Goal: Information Seeking & Learning: Check status

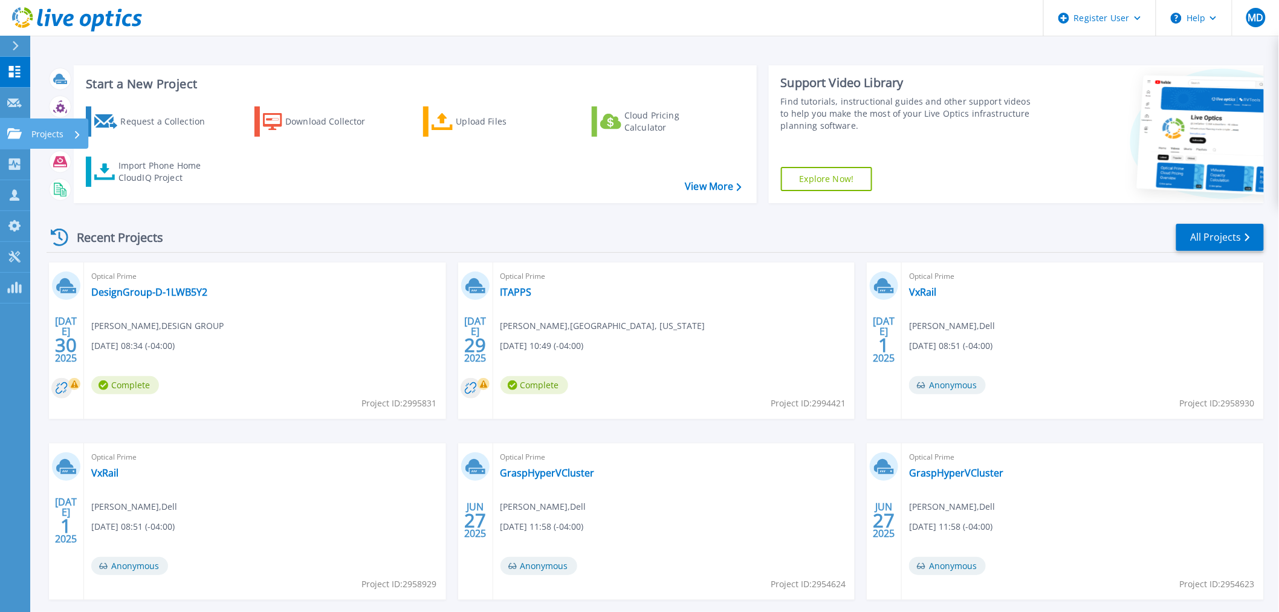
click at [14, 124] on link "Projects Projects" at bounding box center [15, 133] width 30 height 31
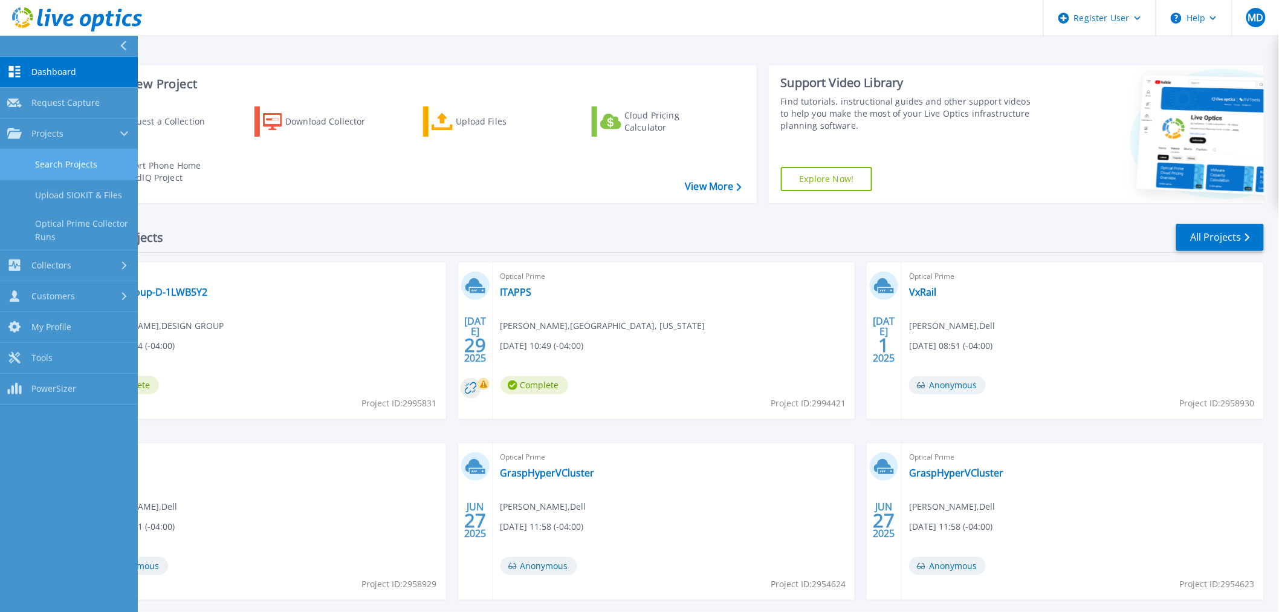
click at [92, 160] on link "Search Projects" at bounding box center [69, 164] width 138 height 31
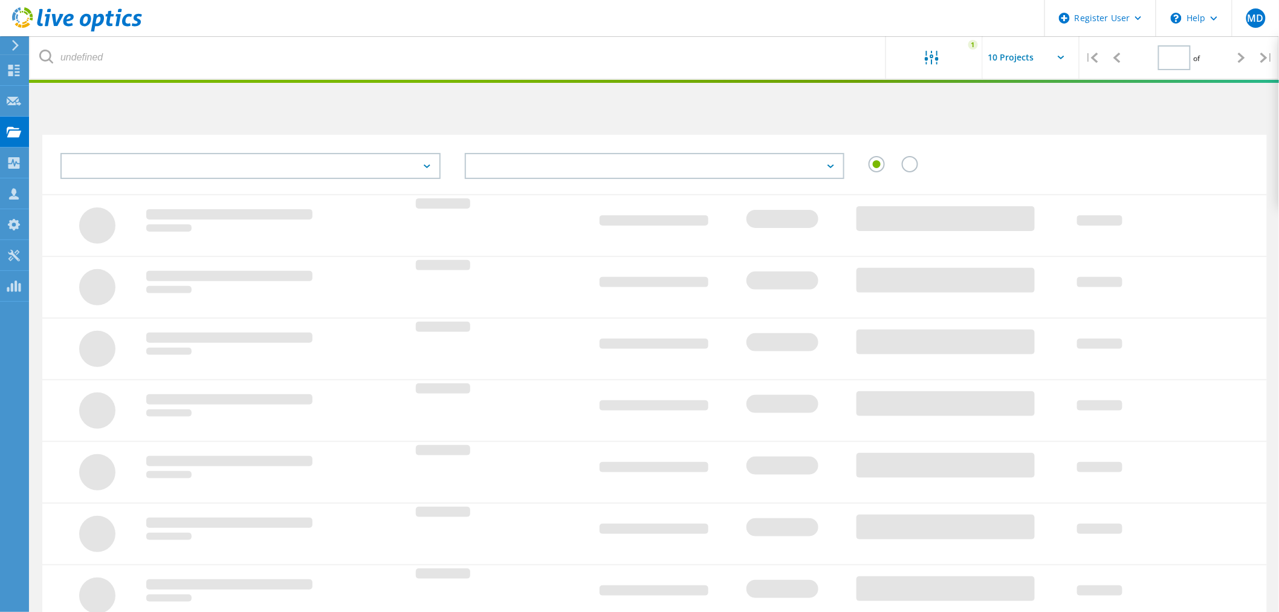
type input "1"
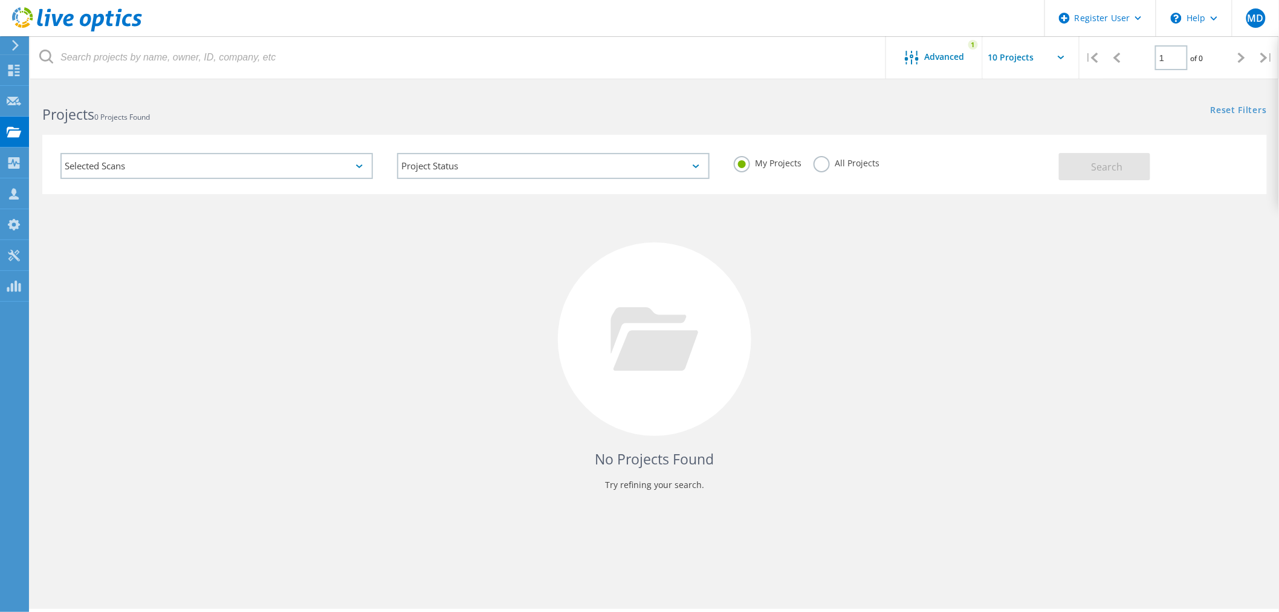
click at [849, 166] on label "All Projects" at bounding box center [847, 161] width 66 height 11
click at [0, 0] on input "All Projects" at bounding box center [0, 0] width 0 height 0
click at [926, 73] on div "Advanced 1" at bounding box center [934, 57] width 97 height 42
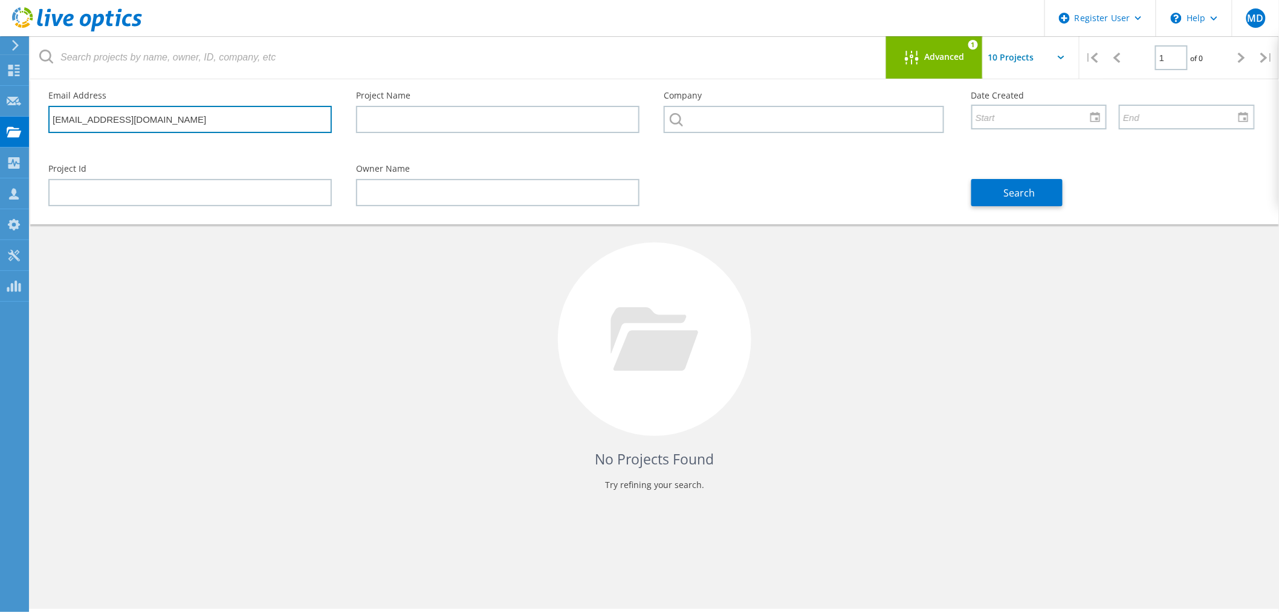
click at [258, 106] on input "aarguijo@crateandbarrel.com" at bounding box center [190, 119] width 284 height 27
drag, startPoint x: 189, startPoint y: 118, endPoint x: 47, endPoint y: 122, distance: 141.5
click at [47, 122] on div "Email Address aarguijo@crateandbarrel.com" at bounding box center [190, 112] width 308 height 66
paste input "shailesh.shinde@zs"
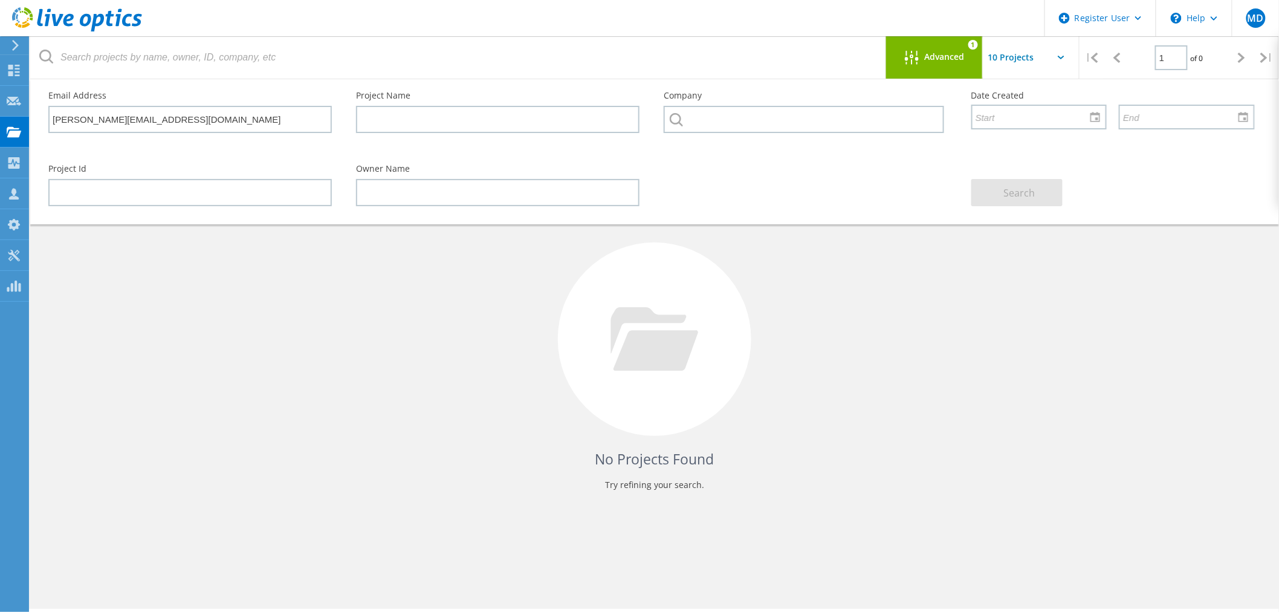
click at [917, 65] on div at bounding box center [915, 58] width 20 height 15
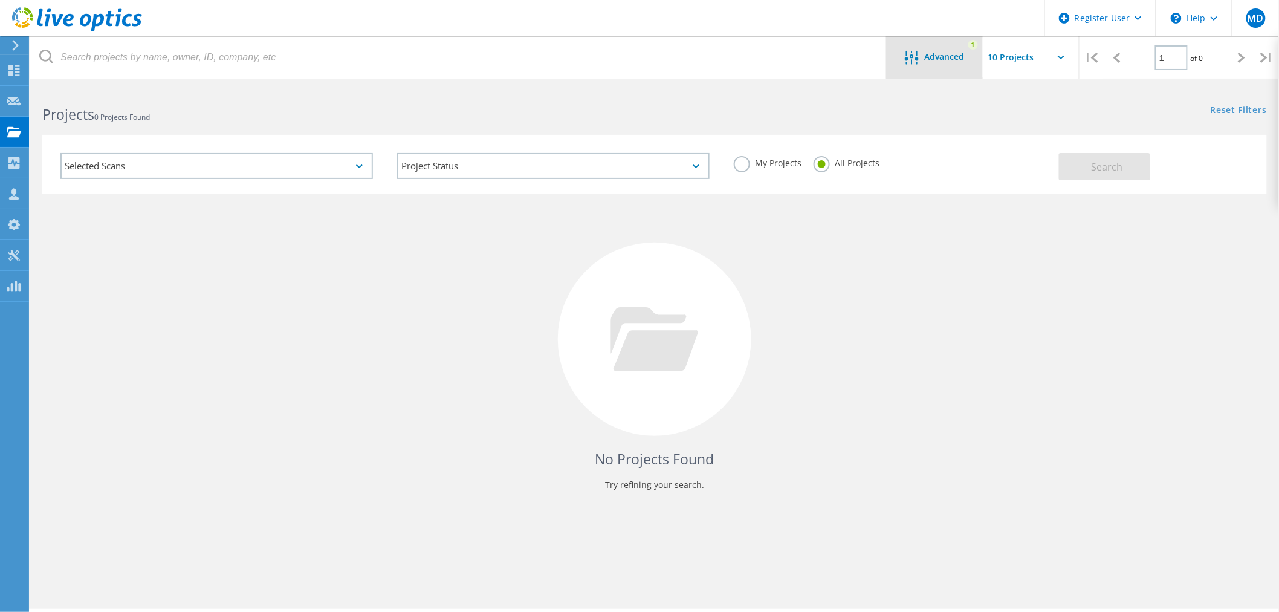
click at [920, 69] on div "Advanced 1" at bounding box center [934, 57] width 97 height 42
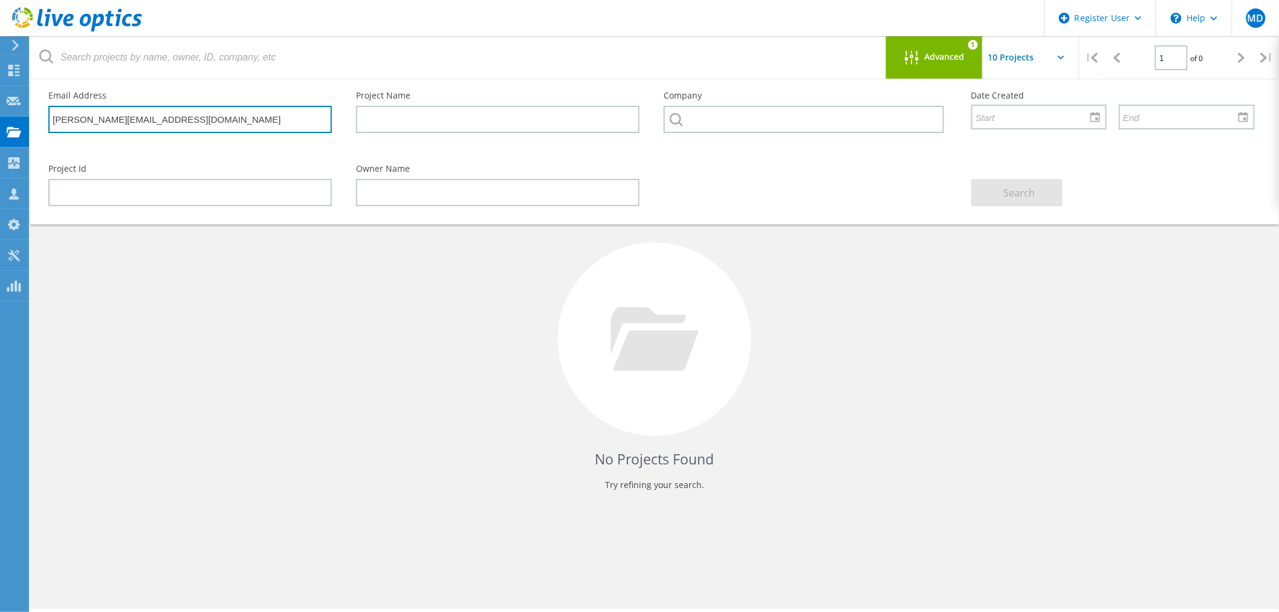
drag, startPoint x: 246, startPoint y: 126, endPoint x: 34, endPoint y: 120, distance: 211.7
click at [34, 120] on div "Email Address shailesh.shinde@zs.com Project Name Company Date Created Project …" at bounding box center [654, 151] width 1249 height 145
paste input "vijay.hittalmani"
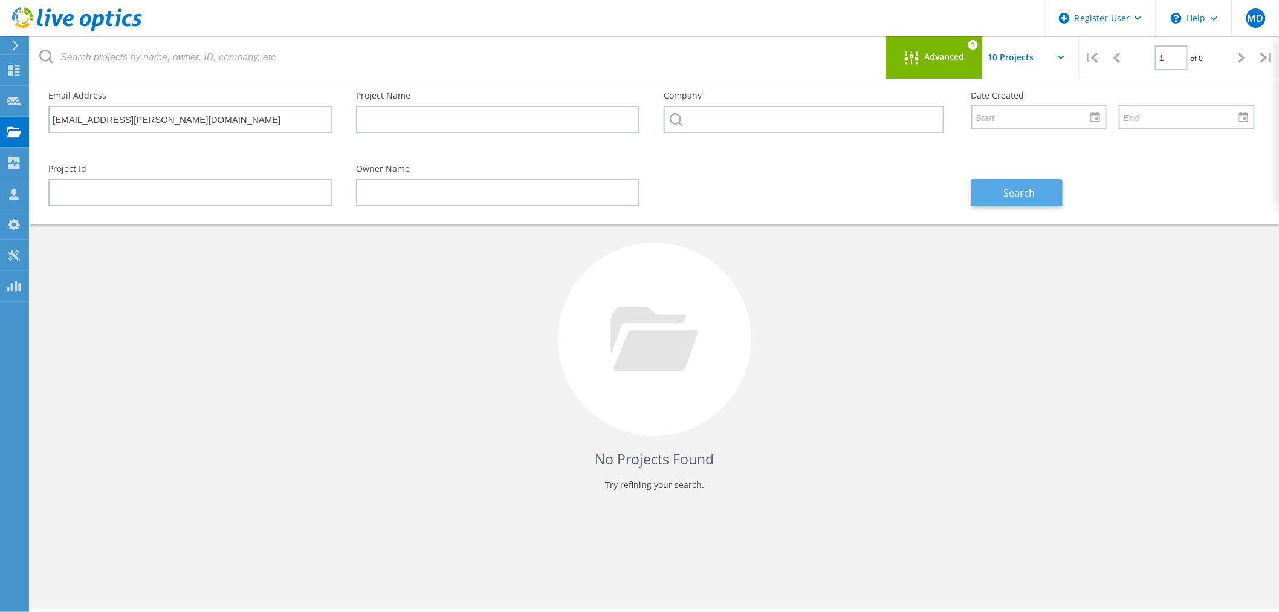
click at [982, 184] on button "Search" at bounding box center [1017, 192] width 91 height 27
drag, startPoint x: 275, startPoint y: 135, endPoint x: 261, endPoint y: 134, distance: 14.6
click at [270, 135] on div "Email Address vijay.hittalmani@zs.com" at bounding box center [190, 112] width 308 height 66
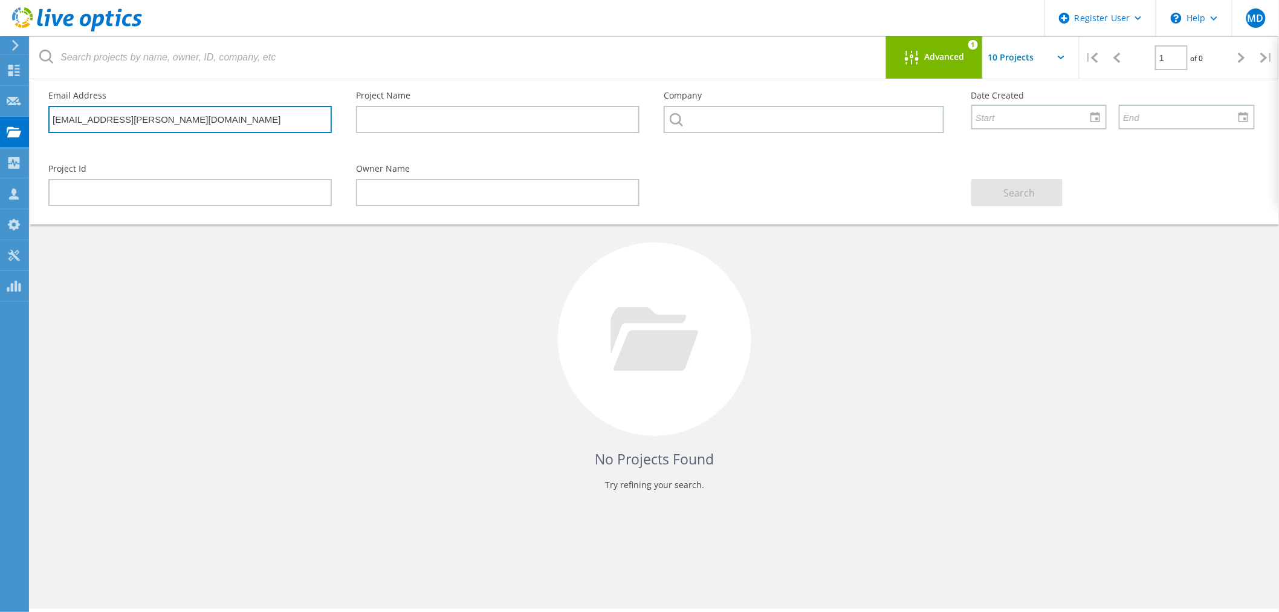
drag, startPoint x: 248, startPoint y: 130, endPoint x: 47, endPoint y: 125, distance: 201.4
click at [47, 125] on div "Email Address vijay.hittalmani@zs.com" at bounding box center [190, 112] width 308 height 66
paste input "hema.sundar"
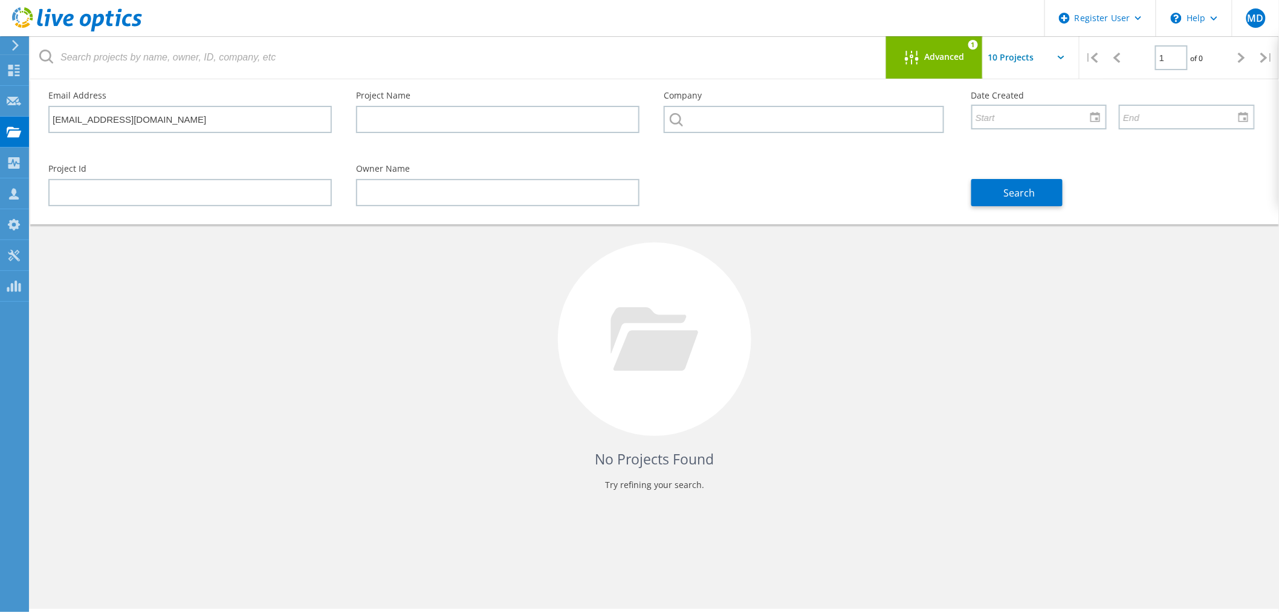
click at [1006, 172] on div "Search" at bounding box center [1113, 185] width 308 height 66
click at [1004, 186] on span "Search" at bounding box center [1019, 192] width 31 height 13
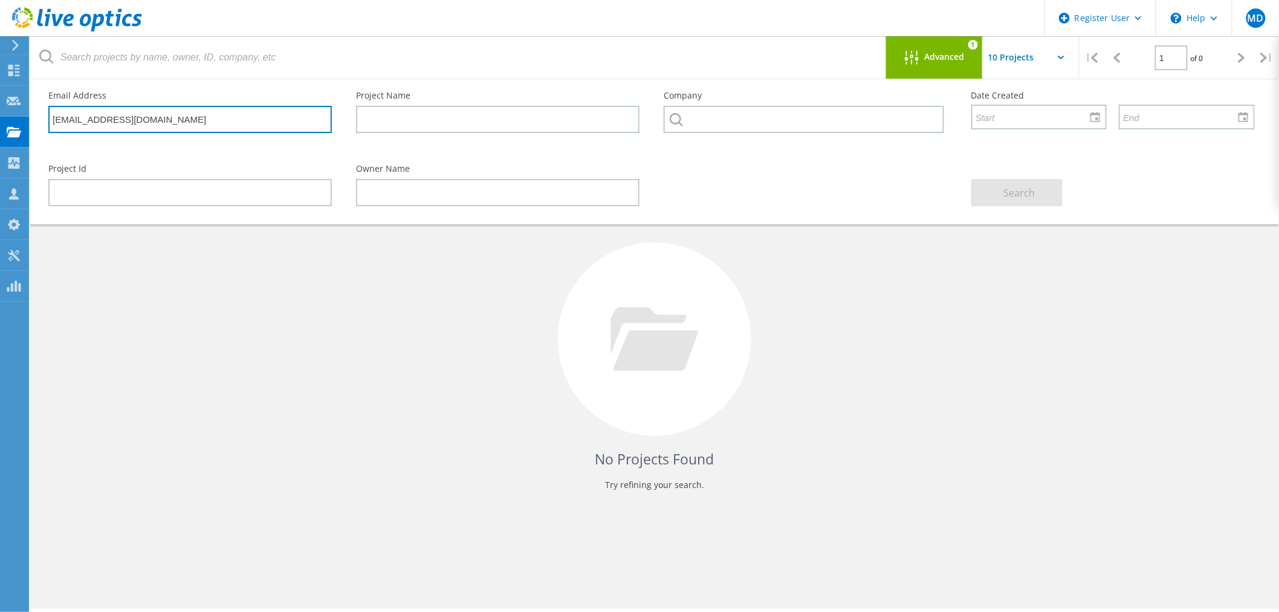
drag, startPoint x: 224, startPoint y: 109, endPoint x: 39, endPoint y: 120, distance: 184.7
click at [39, 120] on div "Email Address hema.sundar@zs.com" at bounding box center [190, 112] width 308 height 66
paste input "ijaz.hussain"
type input "[EMAIL_ADDRESS][DOMAIN_NAME]"
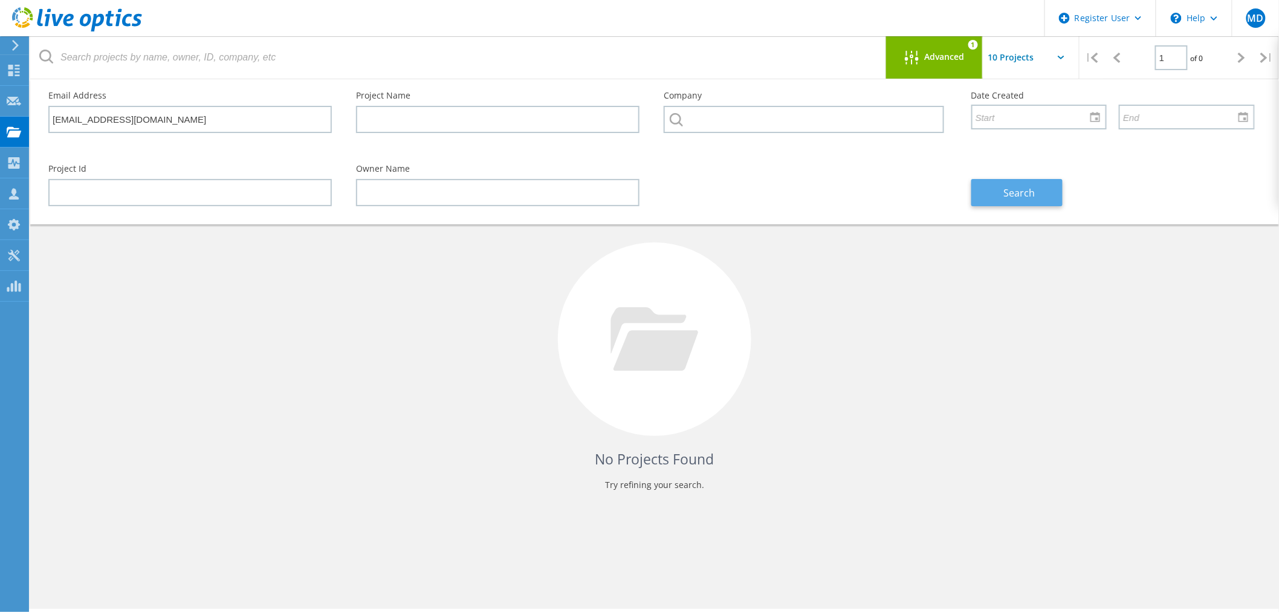
click at [1047, 203] on button "Search" at bounding box center [1017, 192] width 91 height 27
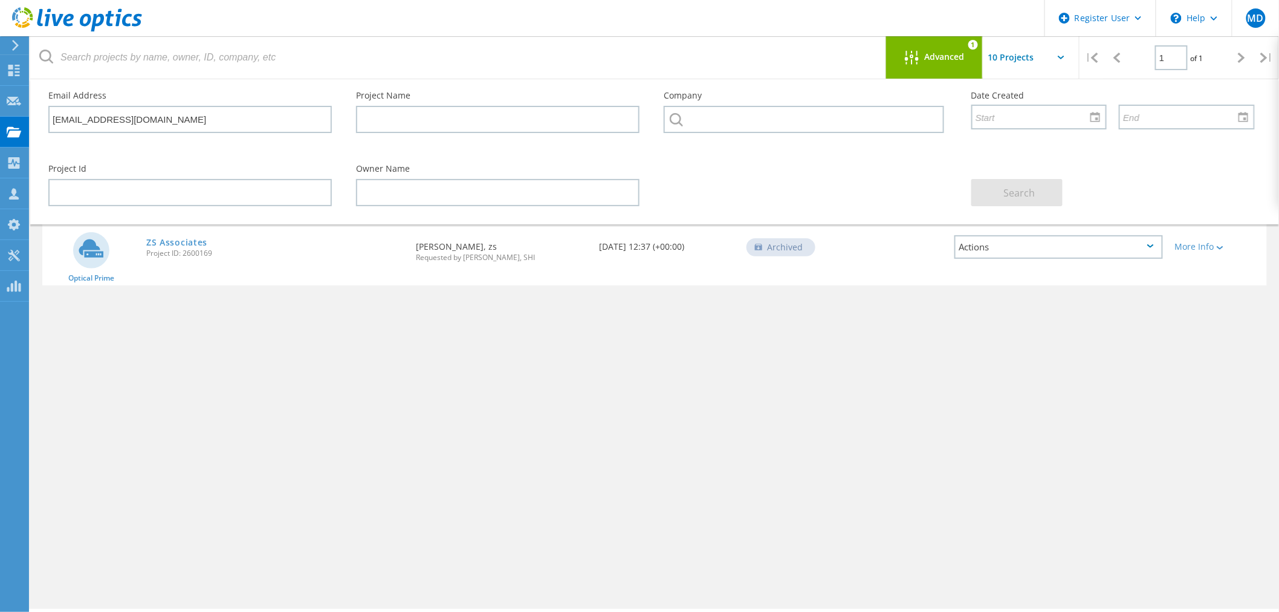
click at [933, 56] on span "Advanced" at bounding box center [945, 57] width 40 height 8
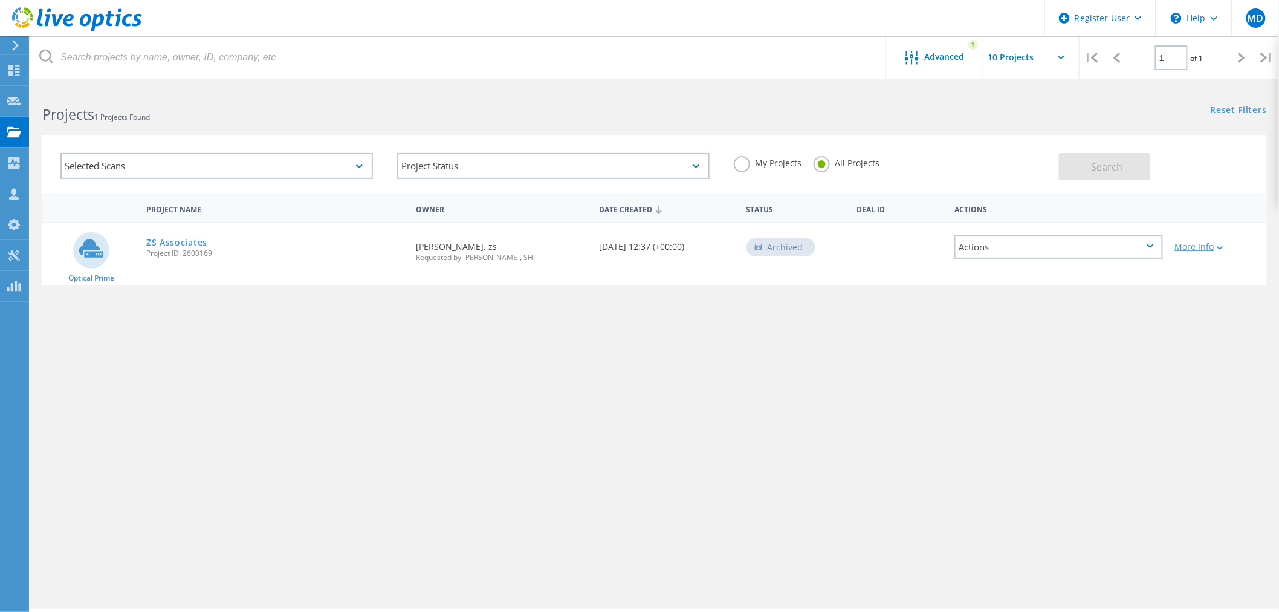
click at [1198, 242] on div "More Info" at bounding box center [1218, 246] width 86 height 8
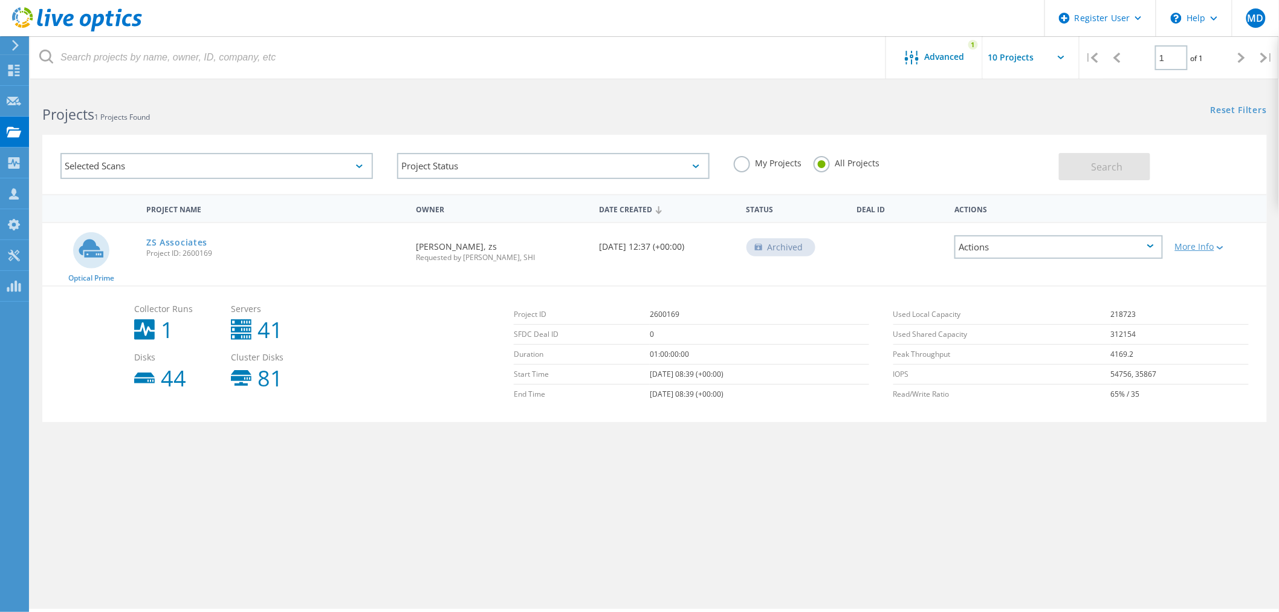
click at [1198, 242] on div "More Info" at bounding box center [1218, 246] width 86 height 8
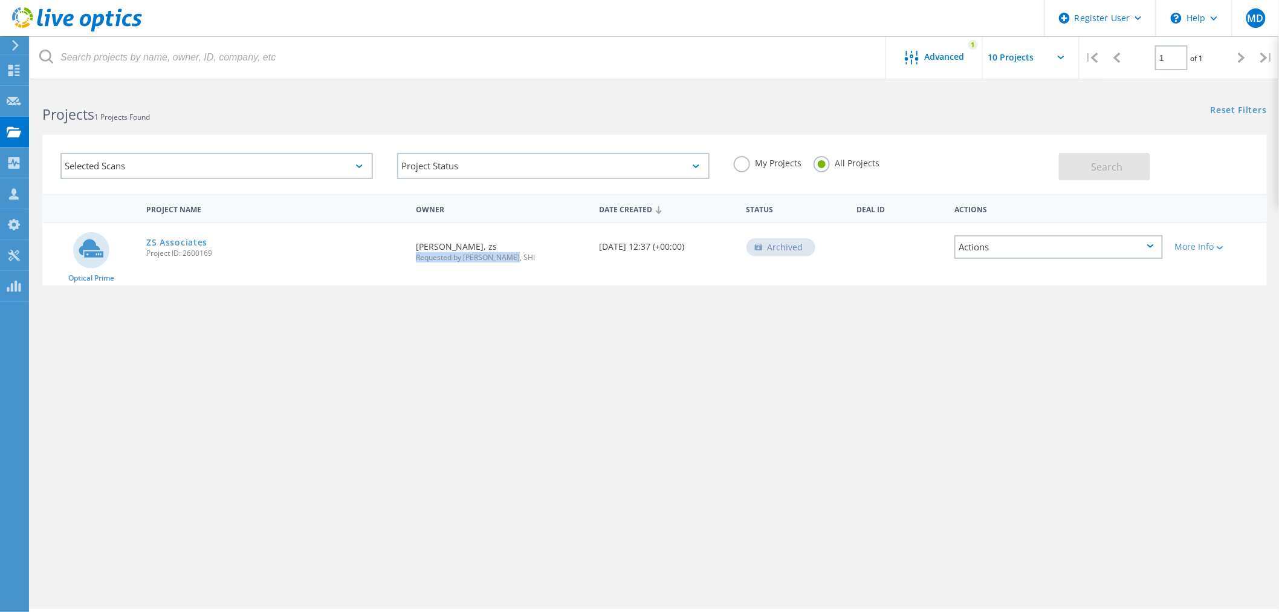
drag, startPoint x: 516, startPoint y: 257, endPoint x: 414, endPoint y: 259, distance: 102.2
click at [414, 259] on div "Requested By Ijaz Hussain, zs Requested by Ian Shaw, SHI" at bounding box center [502, 248] width 184 height 50
copy span "Requested by Ian Shaw, SHI"
click at [790, 514] on div "Project Name Owner Date Created Status Deal Id Actions Optical Prime ZS Associa…" at bounding box center [654, 357] width 1249 height 326
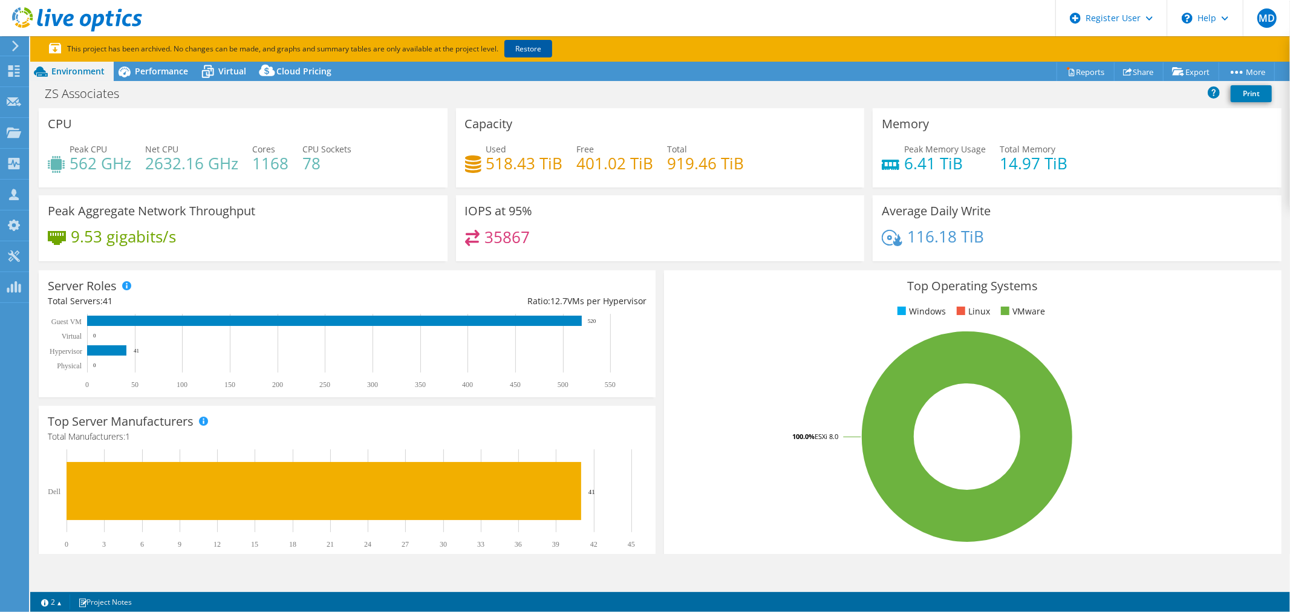
click at [518, 42] on link "Restore" at bounding box center [528, 49] width 48 height 18
click at [183, 68] on span "Performance" at bounding box center [161, 70] width 53 height 11
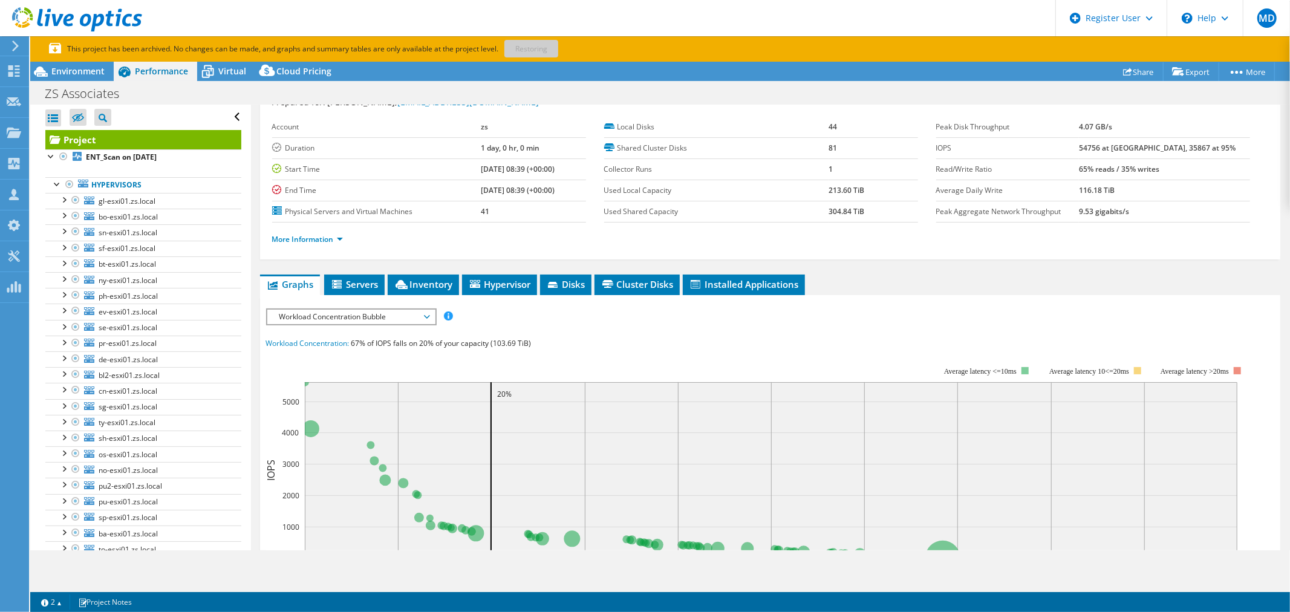
scroll to position [67, 0]
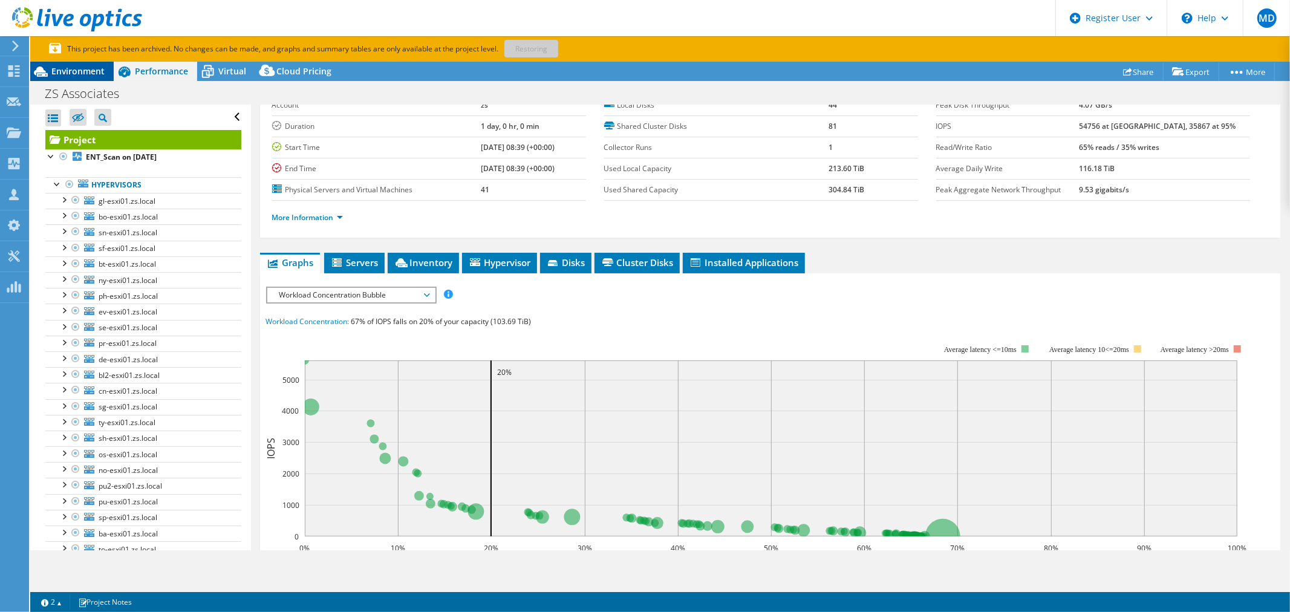
click at [89, 70] on span "Environment" at bounding box center [77, 70] width 53 height 11
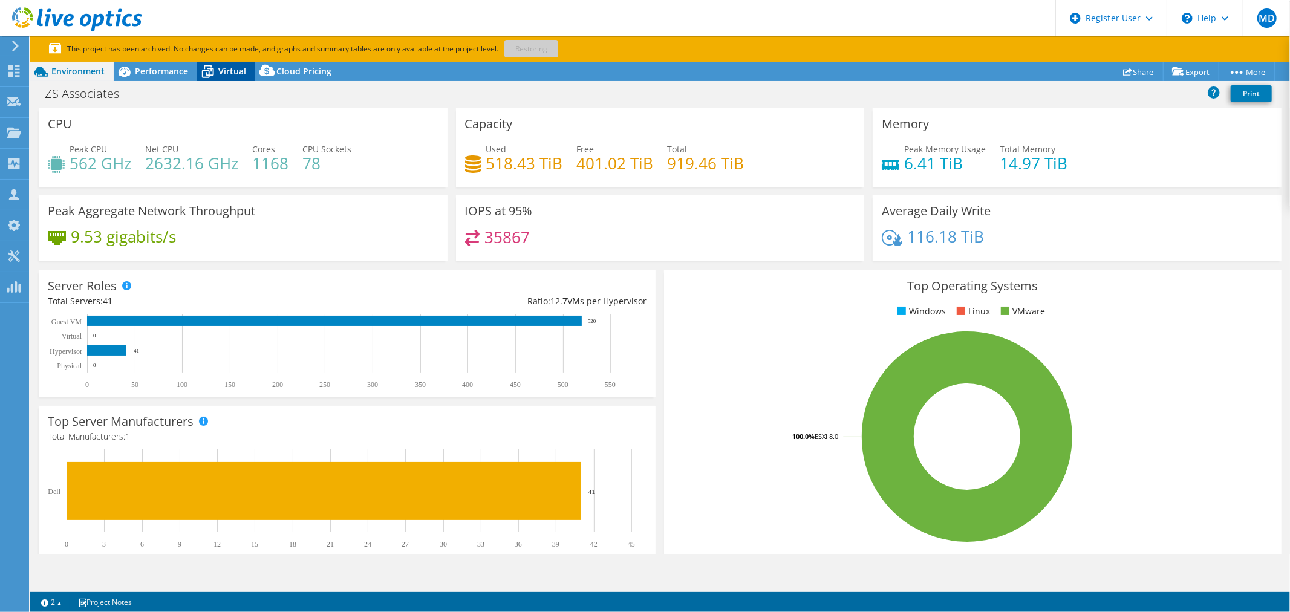
click at [233, 74] on span "Virtual" at bounding box center [232, 70] width 28 height 11
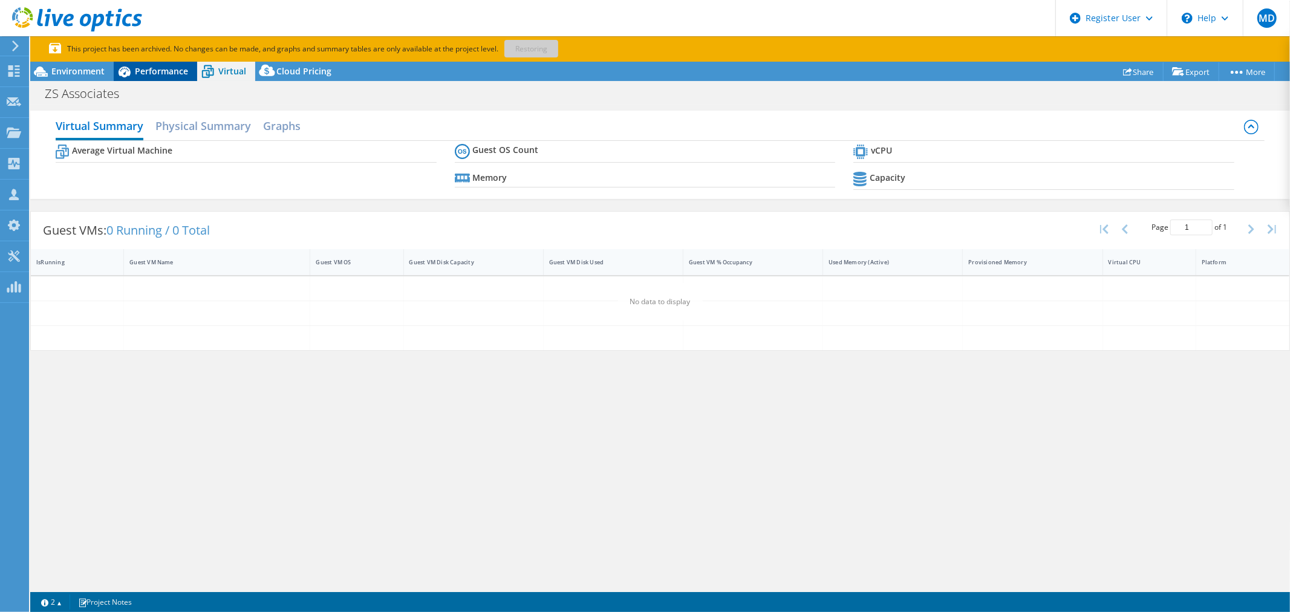
click at [154, 73] on span "Performance" at bounding box center [161, 70] width 53 height 11
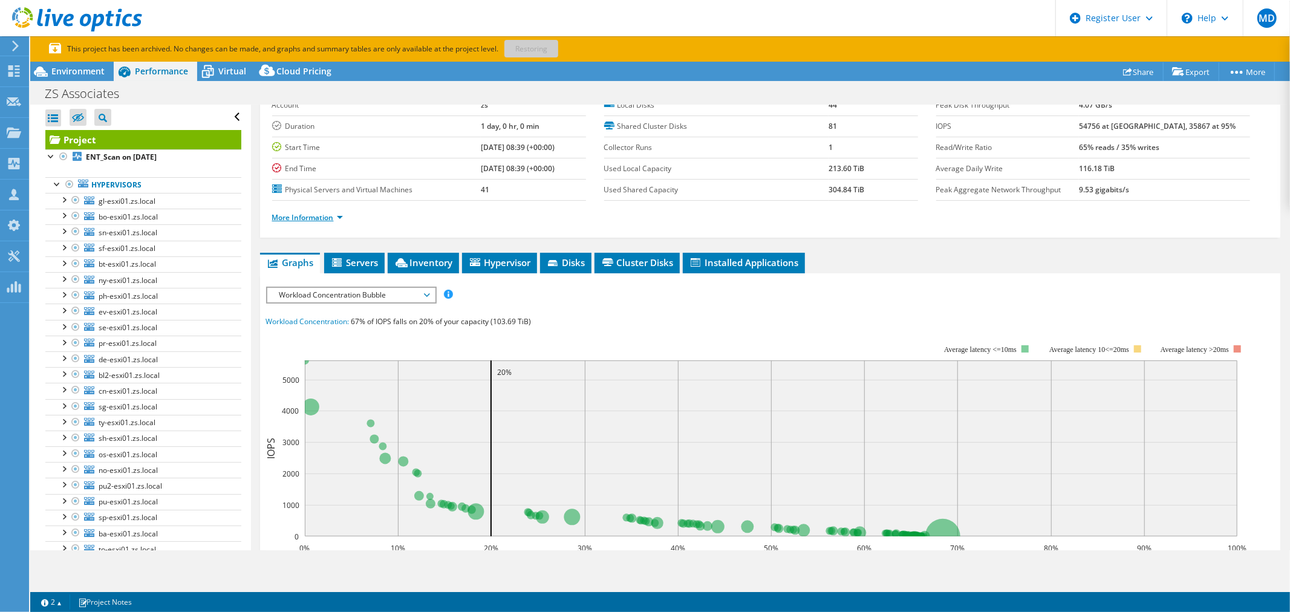
click at [328, 213] on link "More Information" at bounding box center [307, 217] width 71 height 10
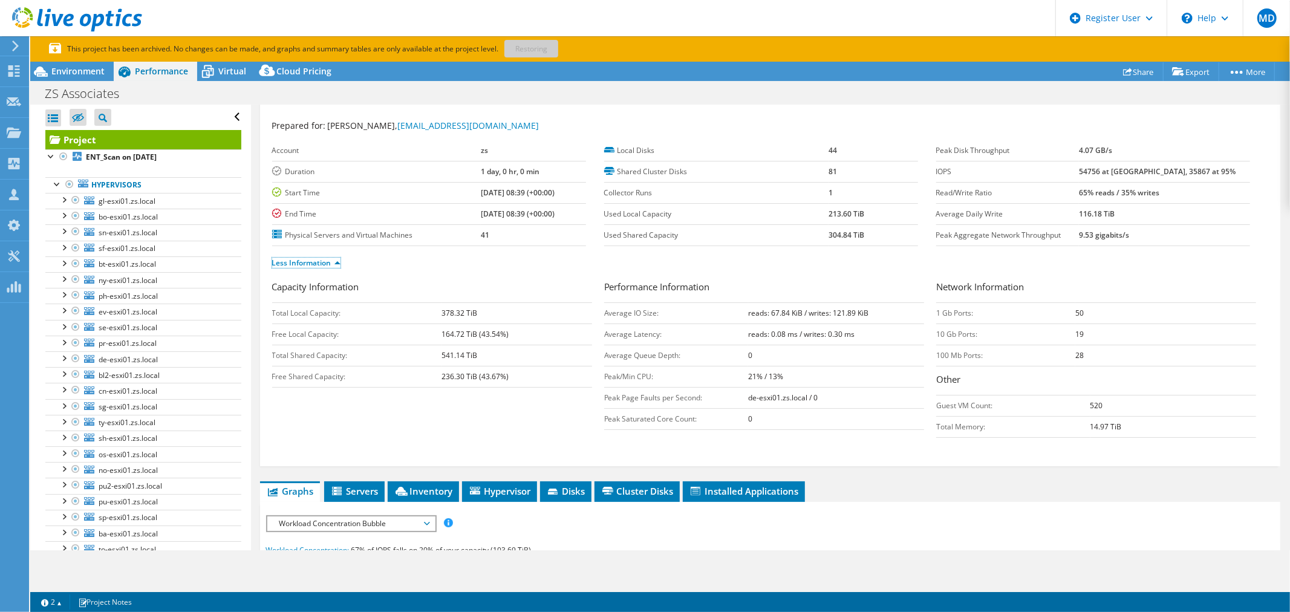
scroll to position [0, 0]
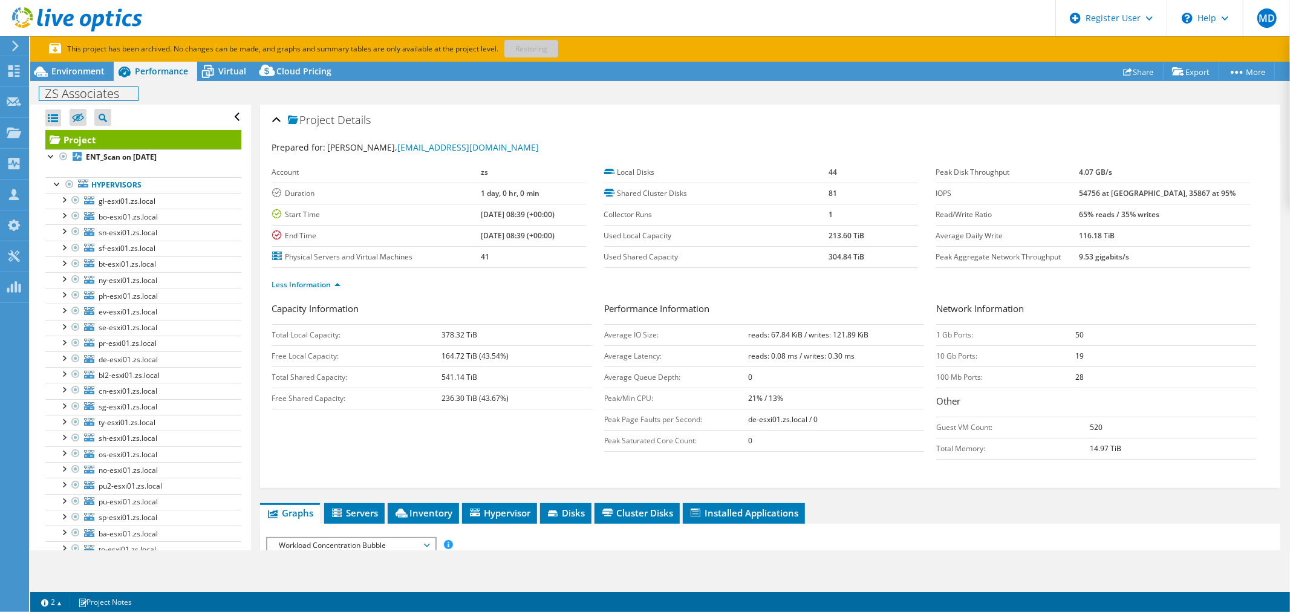
click at [92, 82] on div "ZS Associates Print" at bounding box center [659, 93] width 1259 height 22
click at [91, 79] on div "Environment" at bounding box center [71, 71] width 83 height 19
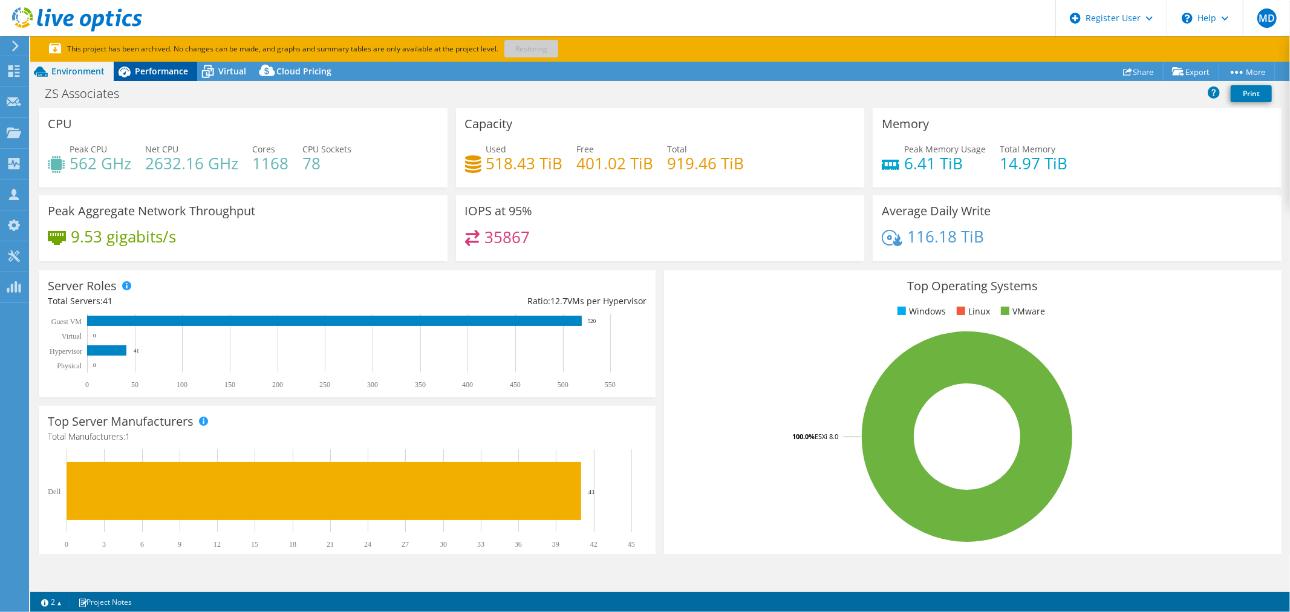
click at [192, 75] on div "Performance" at bounding box center [155, 71] width 83 height 19
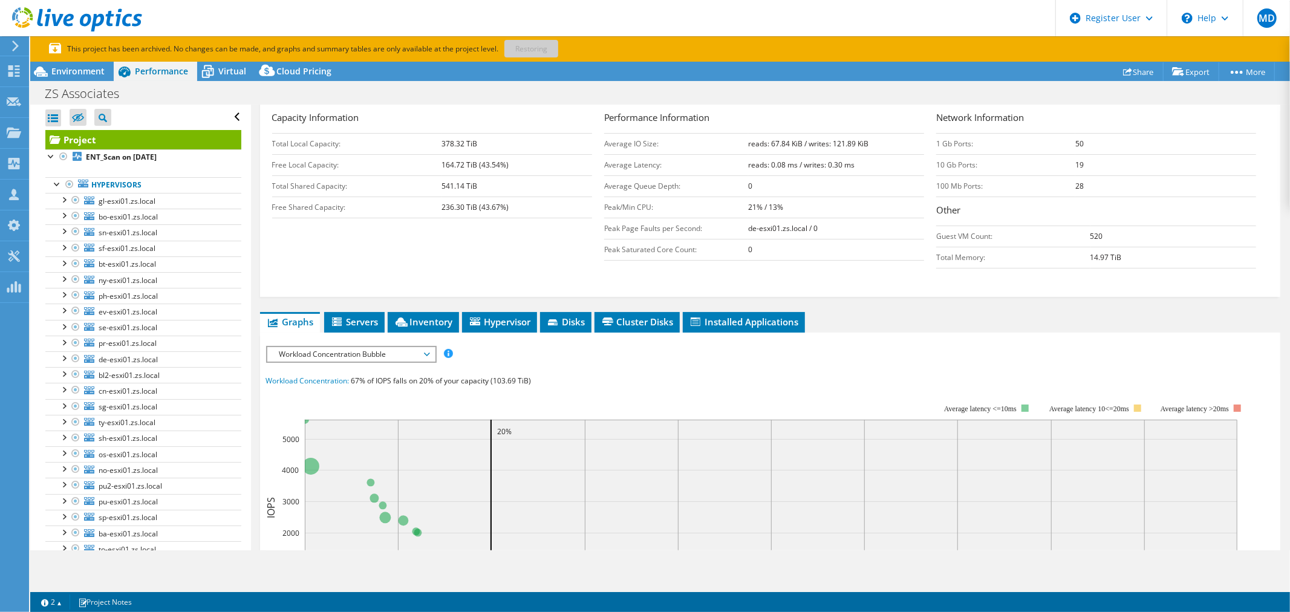
scroll to position [201, 0]
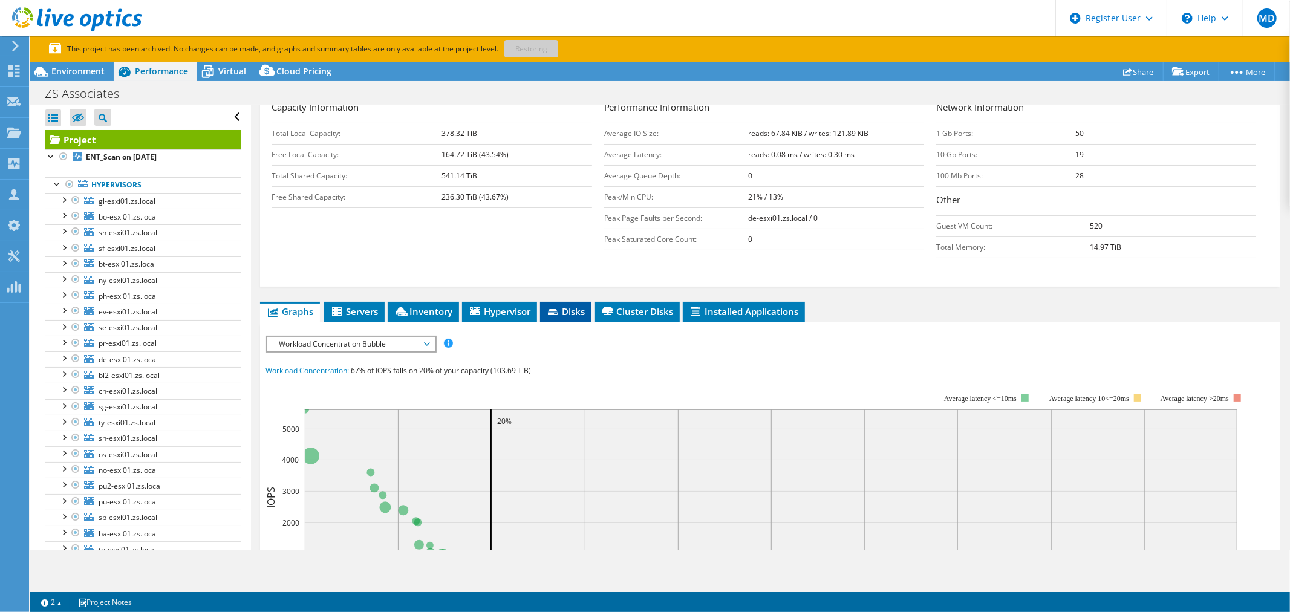
click at [569, 310] on span "Disks" at bounding box center [565, 311] width 39 height 12
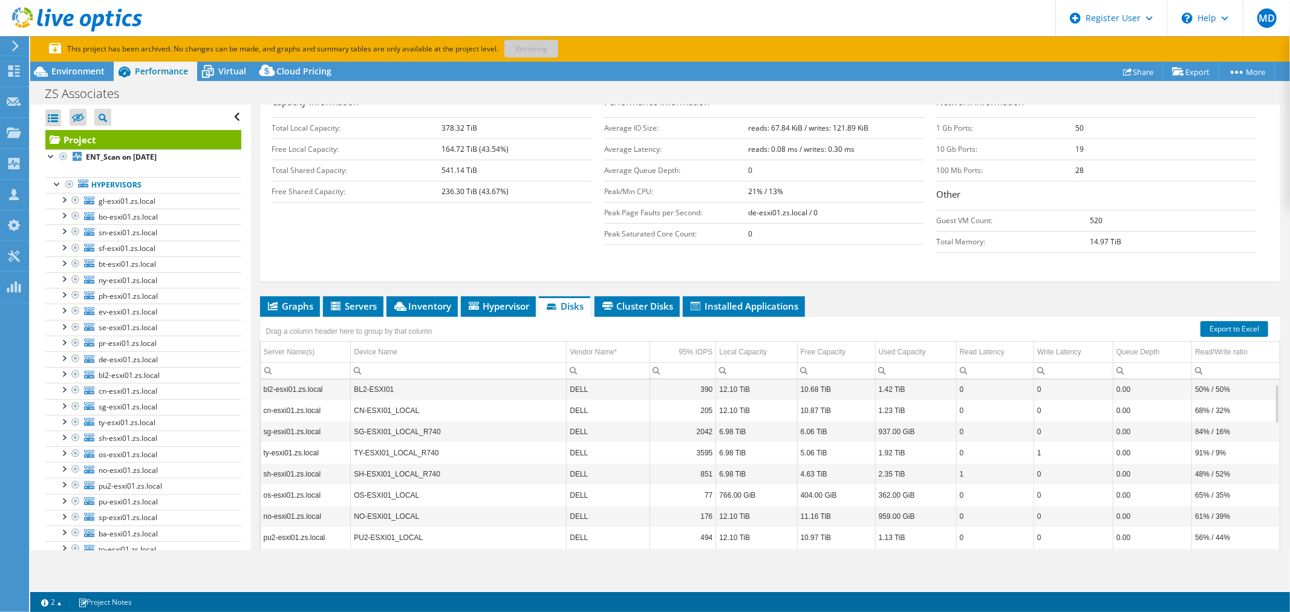
scroll to position [208, 0]
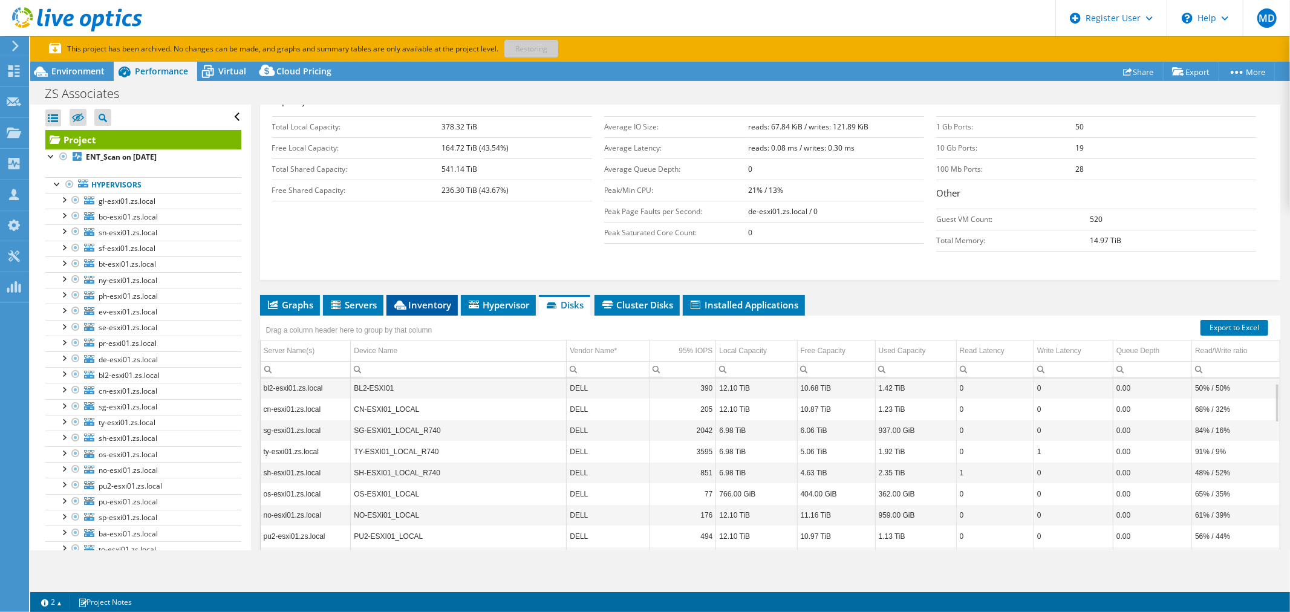
click at [398, 300] on icon at bounding box center [400, 304] width 12 height 9
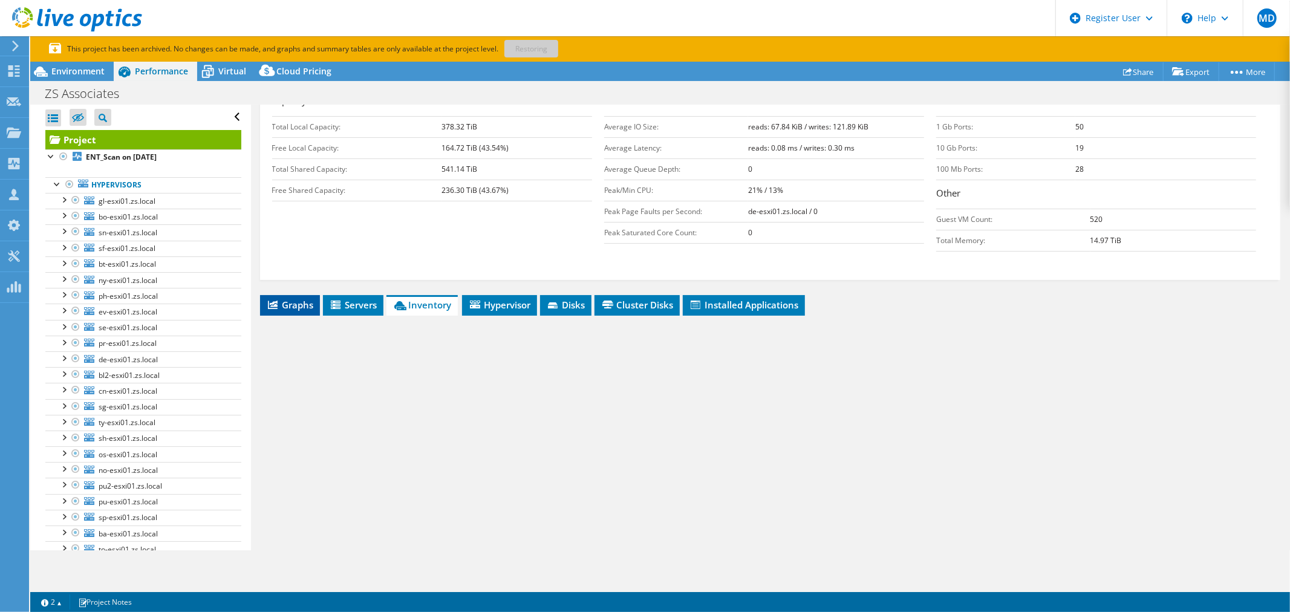
click at [287, 305] on span "Graphs" at bounding box center [290, 305] width 48 height 12
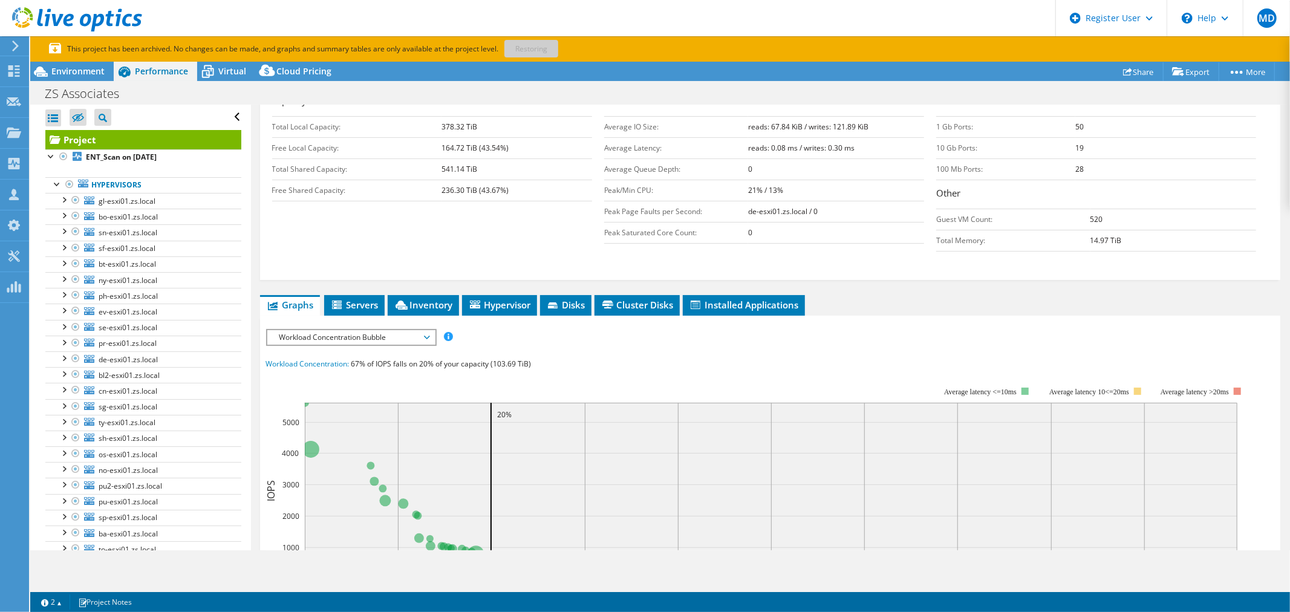
click at [301, 340] on span "Workload Concentration Bubble" at bounding box center [350, 337] width 155 height 15
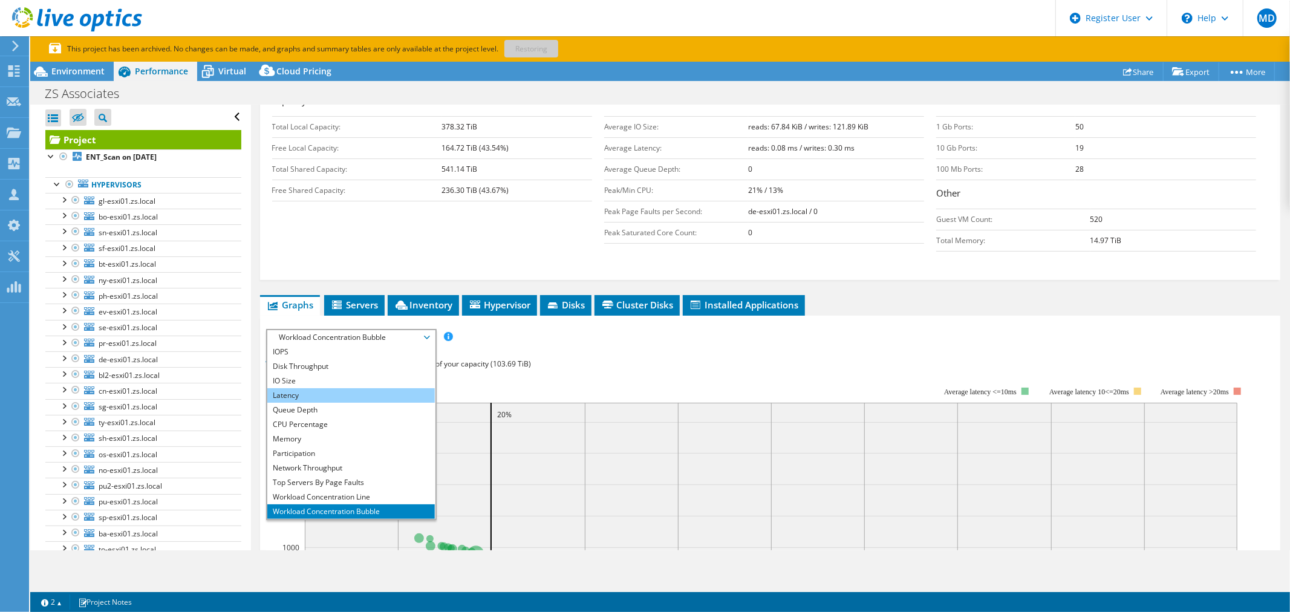
click at [319, 397] on li "Latency" at bounding box center [350, 395] width 167 height 15
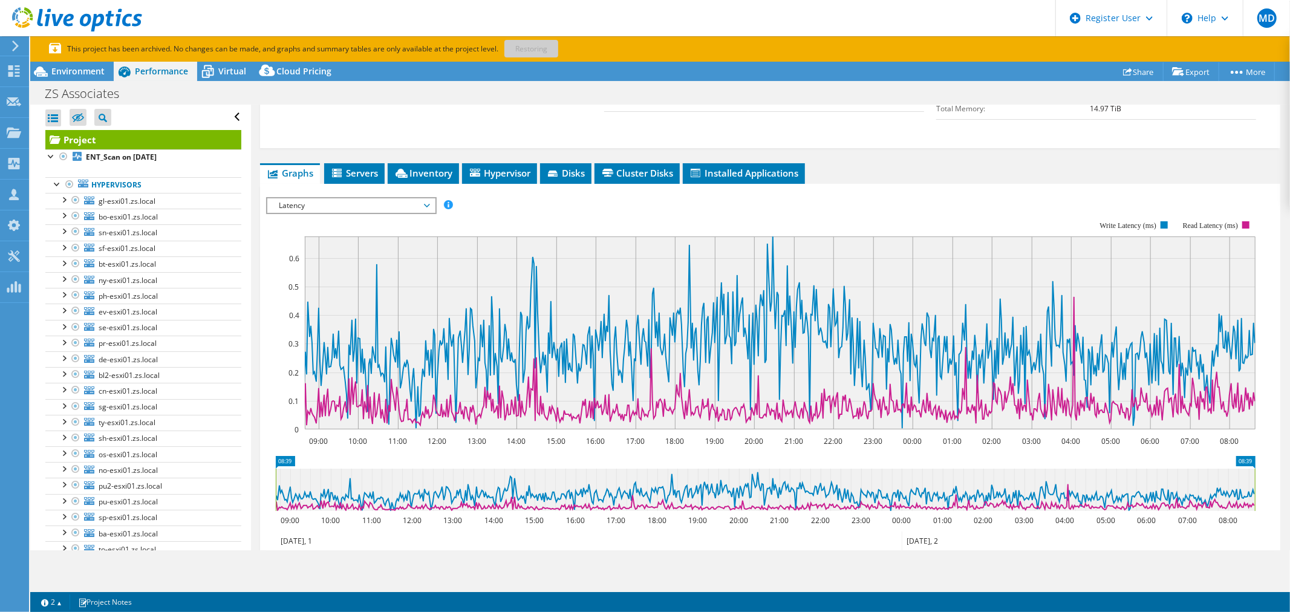
scroll to position [342, 0]
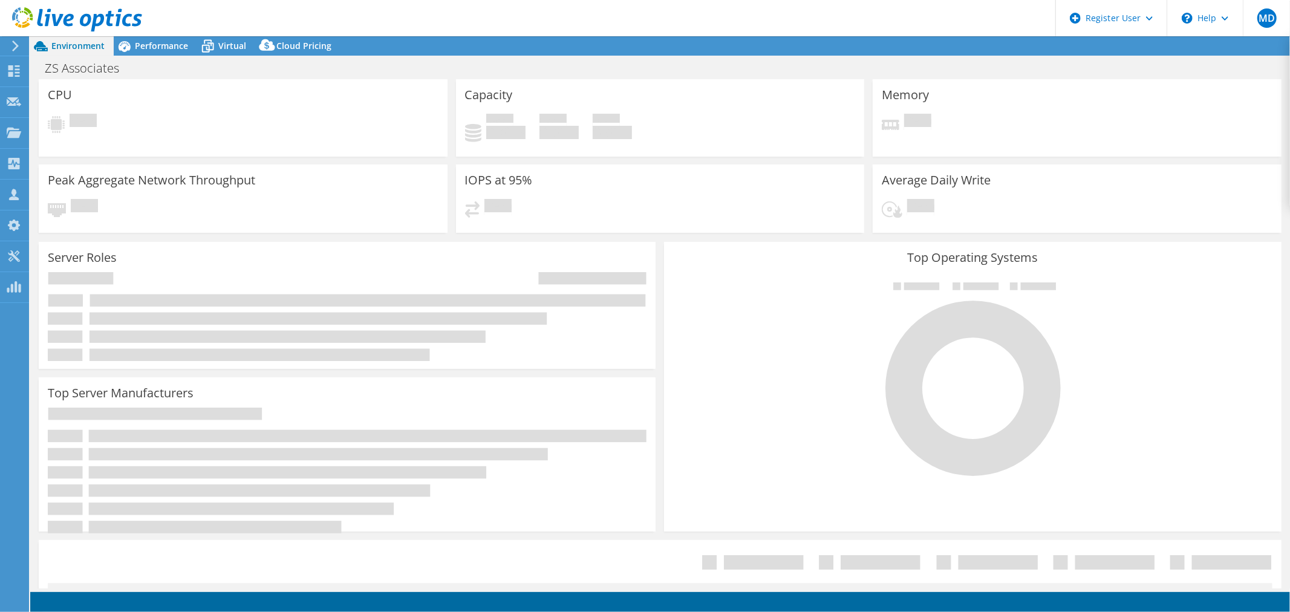
select select "USD"
